Goal: Task Accomplishment & Management: Manage account settings

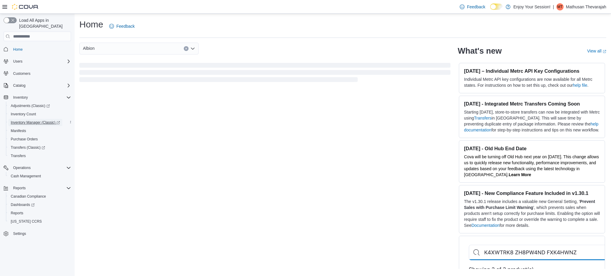
click at [18, 120] on span "Inventory Manager (Classic)" at bounding box center [35, 122] width 49 height 5
click at [20, 174] on span "Cash Management" at bounding box center [26, 176] width 30 height 5
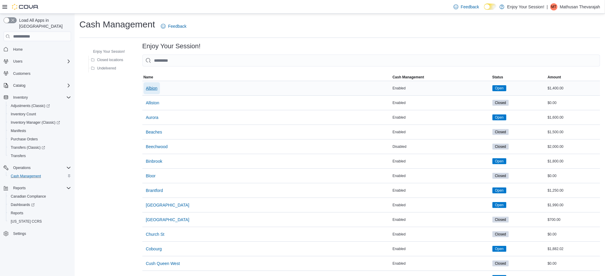
click at [151, 87] on span "Albion" at bounding box center [152, 88] width 12 height 6
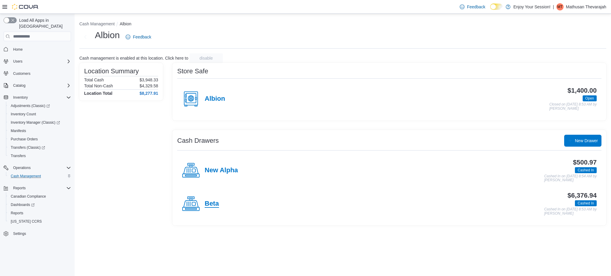
click at [211, 206] on h4 "Beta" at bounding box center [212, 204] width 14 height 8
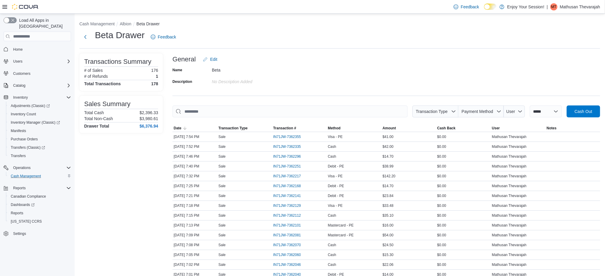
click at [481, 110] on span "Payment Method" at bounding box center [477, 111] width 32 height 5
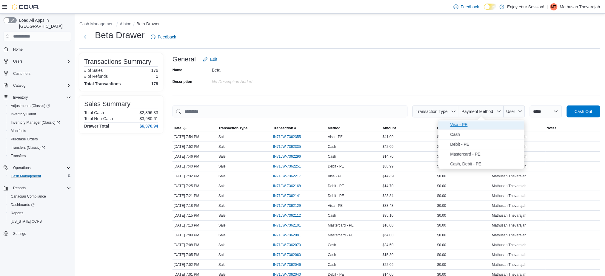
click at [479, 126] on span "Visa - PE" at bounding box center [485, 124] width 70 height 7
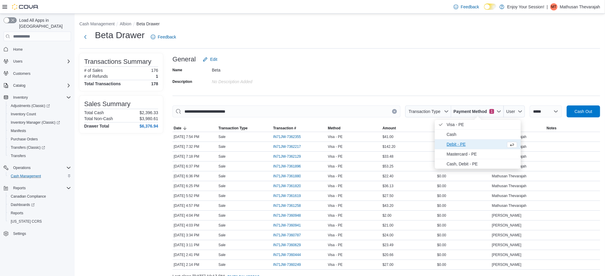
click at [474, 141] on span "Debit - PE" at bounding box center [475, 144] width 57 height 7
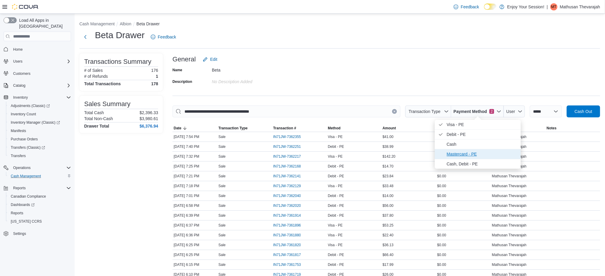
click at [471, 151] on span "Mastercard - PE" at bounding box center [482, 154] width 70 height 7
click at [469, 160] on span "Cash, Debit - PE" at bounding box center [478, 164] width 86 height 10
type input "**********"
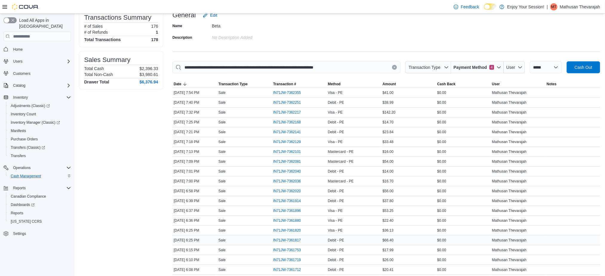
scroll to position [45, 0]
click at [296, 249] on span "IN71JW-7361753" at bounding box center [287, 249] width 28 height 5
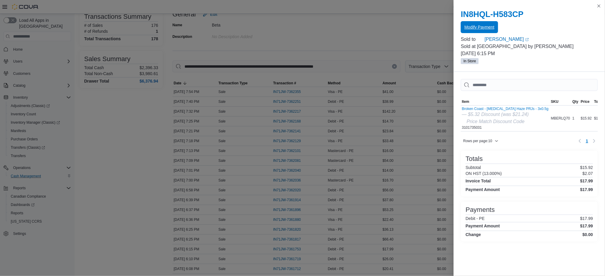
click at [469, 29] on span "Modify Payment" at bounding box center [479, 27] width 30 height 6
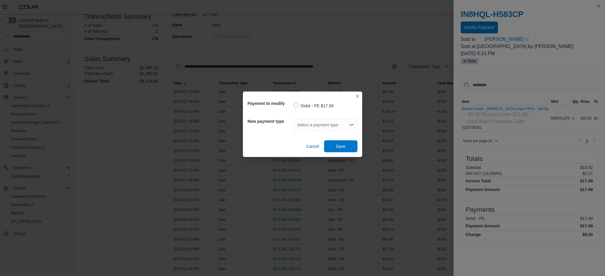
click at [313, 128] on div "Select a payment type" at bounding box center [326, 125] width 64 height 12
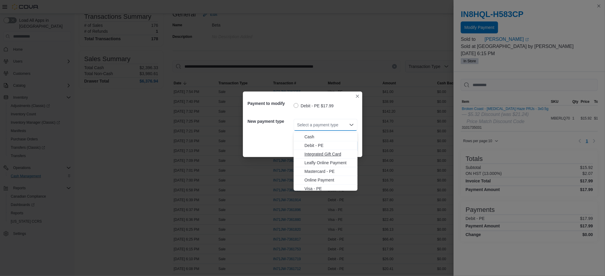
scroll to position [10, 0]
click at [311, 187] on span "Visa - PE" at bounding box center [329, 186] width 50 height 6
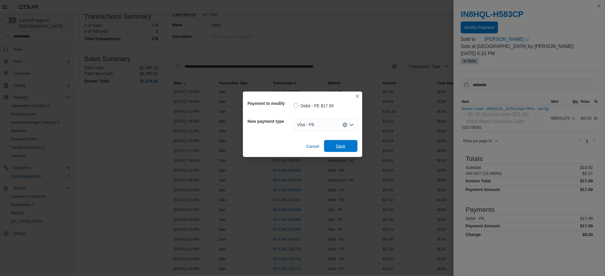
click at [349, 146] on span "Save" at bounding box center [341, 146] width 26 height 12
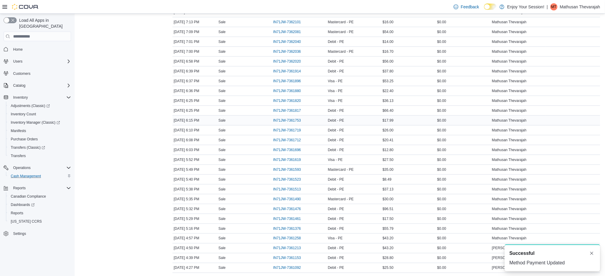
scroll to position [176, 0]
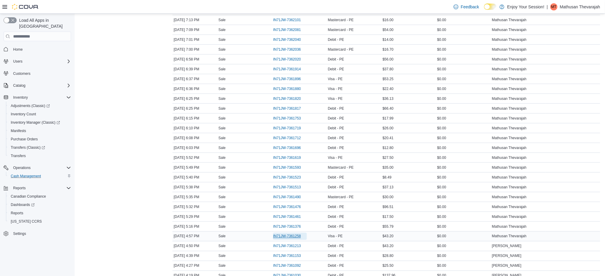
click at [281, 237] on span "IN71JW-7361258" at bounding box center [287, 236] width 28 height 5
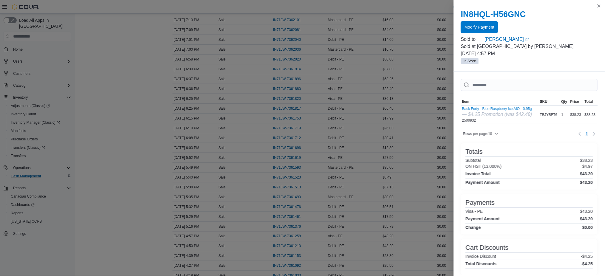
click at [478, 23] on span "Modify Payment" at bounding box center [479, 27] width 30 height 12
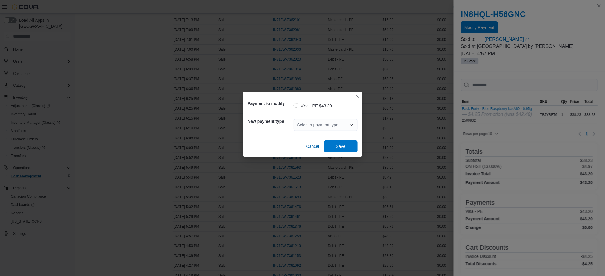
click at [309, 119] on div "Select a payment type" at bounding box center [326, 125] width 64 height 12
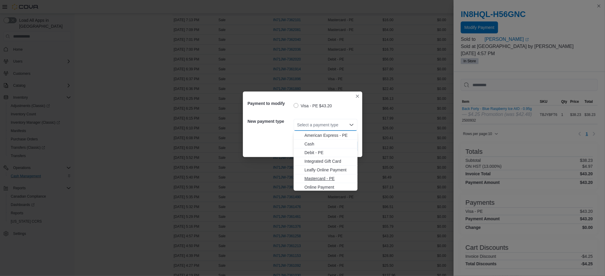
click at [311, 177] on span "Mastercard - PE" at bounding box center [329, 179] width 50 height 6
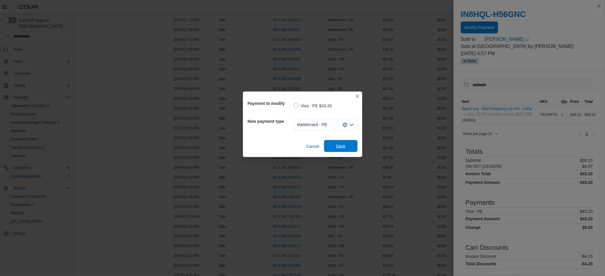
click at [341, 145] on span "Save" at bounding box center [341, 146] width 10 height 6
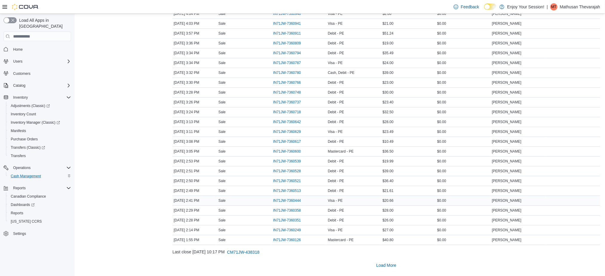
scroll to position [469, 0]
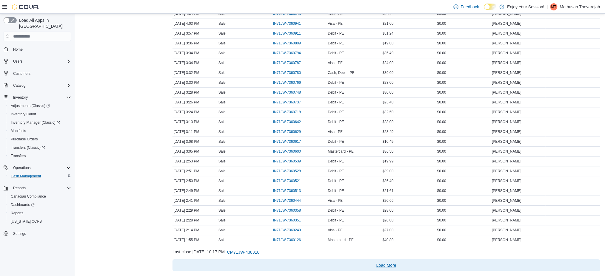
click at [385, 263] on span "Load More" at bounding box center [386, 265] width 20 height 6
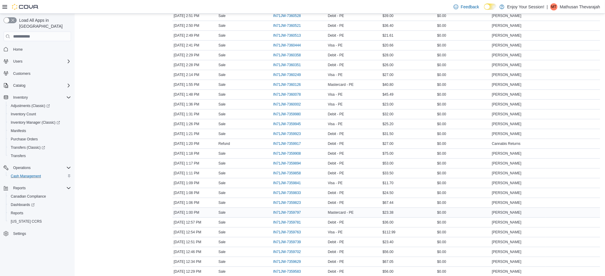
scroll to position [633, 0]
click at [293, 212] on span "IN71JW-7359781" at bounding box center [287, 212] width 28 height 5
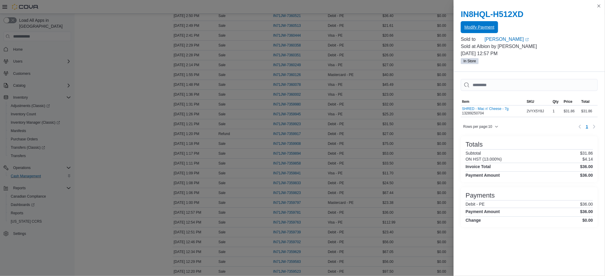
click at [493, 27] on button "Modify Payment" at bounding box center [479, 27] width 37 height 12
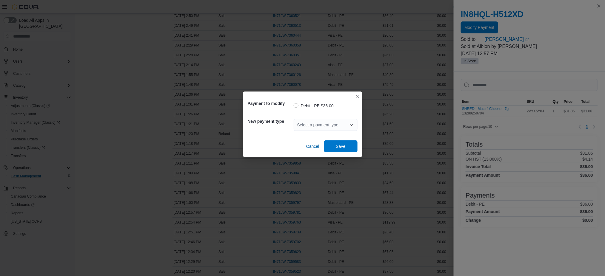
click at [329, 126] on div "Select a payment type" at bounding box center [326, 125] width 64 height 12
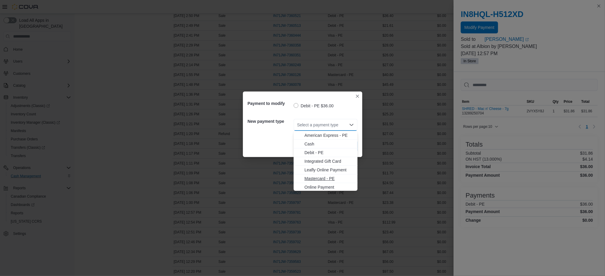
click at [327, 179] on span "Mastercard - PE" at bounding box center [329, 179] width 50 height 6
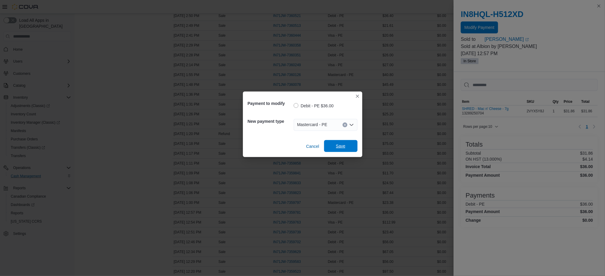
click at [346, 142] on span "Save" at bounding box center [341, 146] width 26 height 12
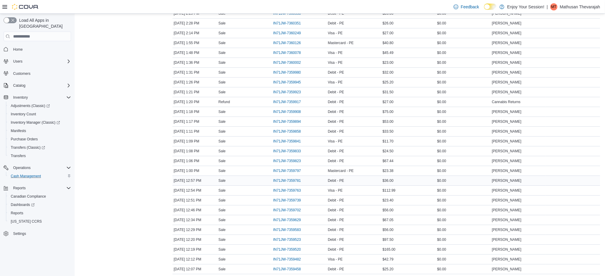
scroll to position [665, 0]
click at [336, 180] on span "Debit - PE" at bounding box center [336, 180] width 16 height 5
click at [294, 180] on span "IN71JW-7359781" at bounding box center [287, 180] width 28 height 5
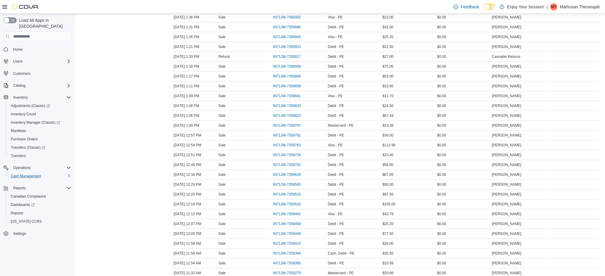
scroll to position [702, 0]
